Goal: Complete application form

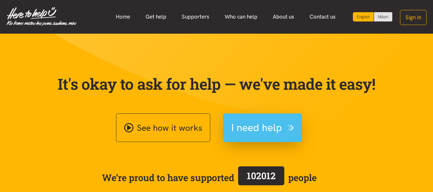
click at [269, 129] on span "I need help" at bounding box center [256, 128] width 51 height 16
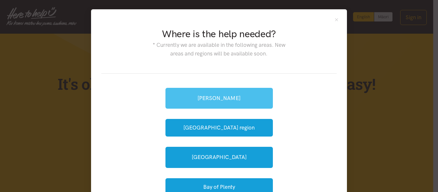
click at [257, 96] on link "[PERSON_NAME]" at bounding box center [218, 98] width 107 height 21
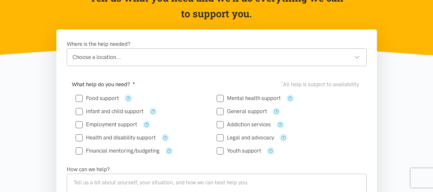
scroll to position [103, 0]
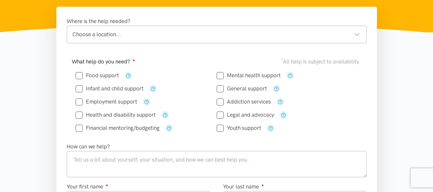
drag, startPoint x: 436, startPoint y: 29, endPoint x: 438, endPoint y: 52, distance: 22.8
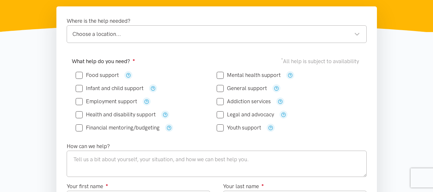
click at [314, 31] on div "Choose a location..." at bounding box center [216, 34] width 288 height 9
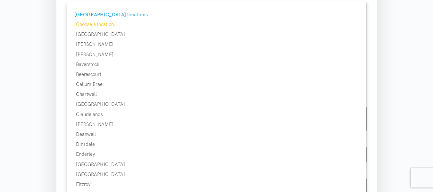
scroll to position [149, 0]
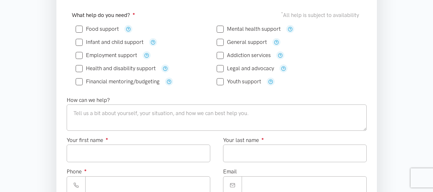
click at [220, 26] on input "Mental health support" at bounding box center [249, 28] width 64 height 5
checkbox input "true"
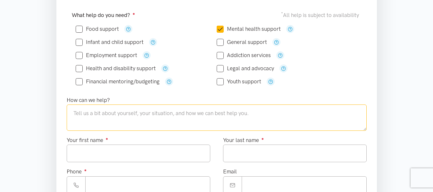
click at [135, 114] on textarea at bounding box center [217, 117] width 300 height 26
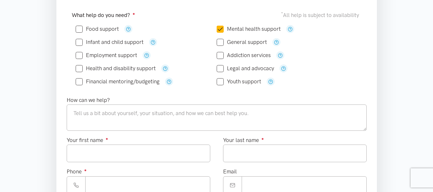
click at [79, 79] on input "Financial mentoring/budgeting" at bounding box center [118, 81] width 84 height 5
checkbox input "true"
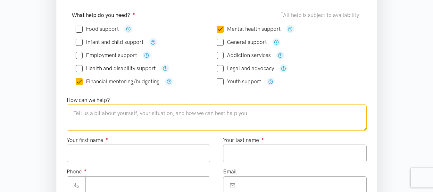
click at [87, 108] on textarea at bounding box center [217, 117] width 300 height 26
type textarea "r"
type textarea "Requiring Counselling & Budgeting services"
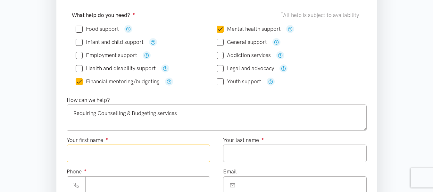
click at [163, 152] on input "Your first name ●" at bounding box center [139, 154] width 144 height 18
type input "**********"
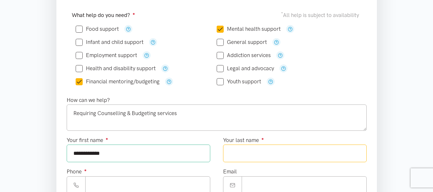
click at [245, 151] on input "Your last name ●" at bounding box center [295, 154] width 144 height 18
type input "****"
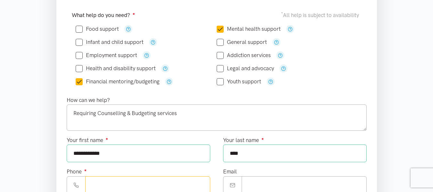
click at [192, 181] on input "Phone ●" at bounding box center [147, 185] width 125 height 18
type input "**********"
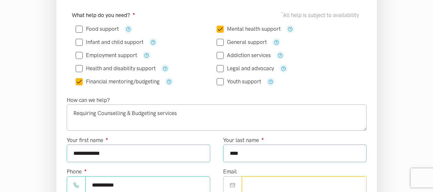
click at [301, 185] on input "Email" at bounding box center [304, 185] width 125 height 18
type input "**********"
click at [398, 143] on section "Where is the help needed? [GEOGRAPHIC_DATA] [GEOGRAPHIC_DATA] locations Choose …" at bounding box center [216, 166] width 433 height 413
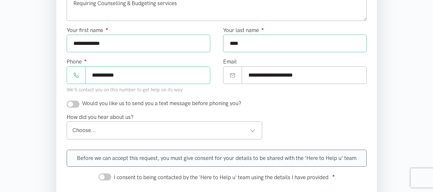
scroll to position [259, 0]
click at [78, 104] on input "checkbox" at bounding box center [73, 104] width 13 height 7
checkbox input "true"
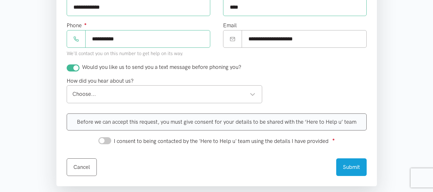
scroll to position [304, 0]
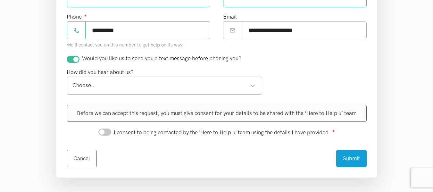
click at [231, 87] on div "Choose..." at bounding box center [163, 85] width 183 height 9
click at [107, 134] on input "I consent to being contacted by the 'Here to Help u' team using the details I h…" at bounding box center [104, 132] width 13 height 7
checkbox input "true"
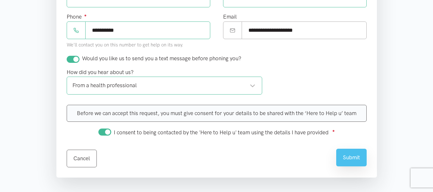
click at [351, 152] on button "Submit" at bounding box center [351, 158] width 30 height 18
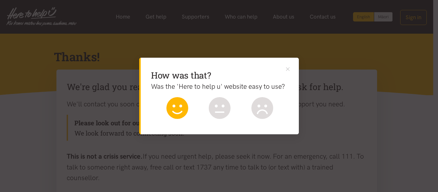
click at [177, 104] on icon at bounding box center [177, 108] width 22 height 22
